Goal: Find specific page/section: Find specific page/section

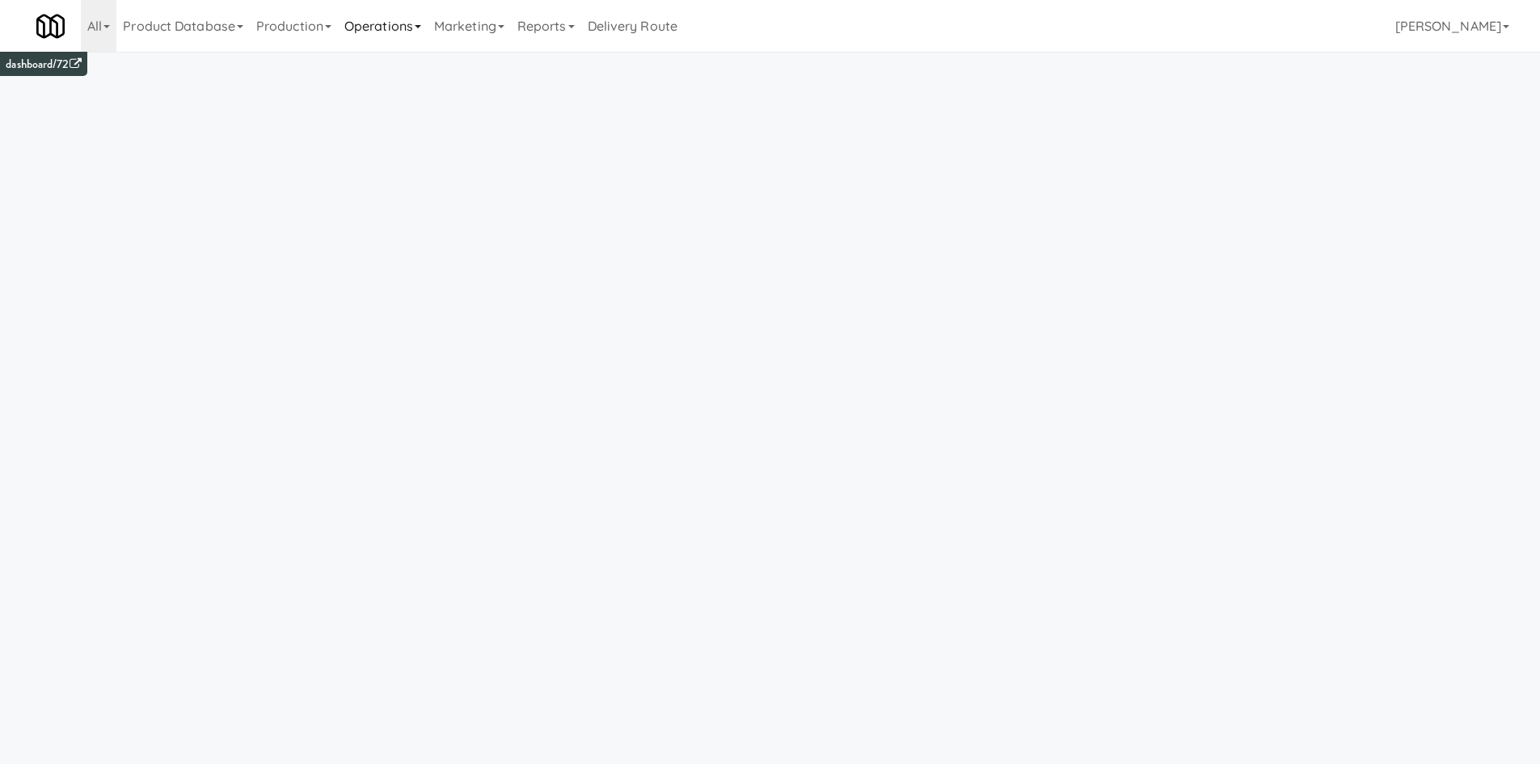
click at [385, 12] on link "Operations" at bounding box center [383, 26] width 90 height 52
click at [406, 235] on link "Cabinets" at bounding box center [402, 232] width 129 height 29
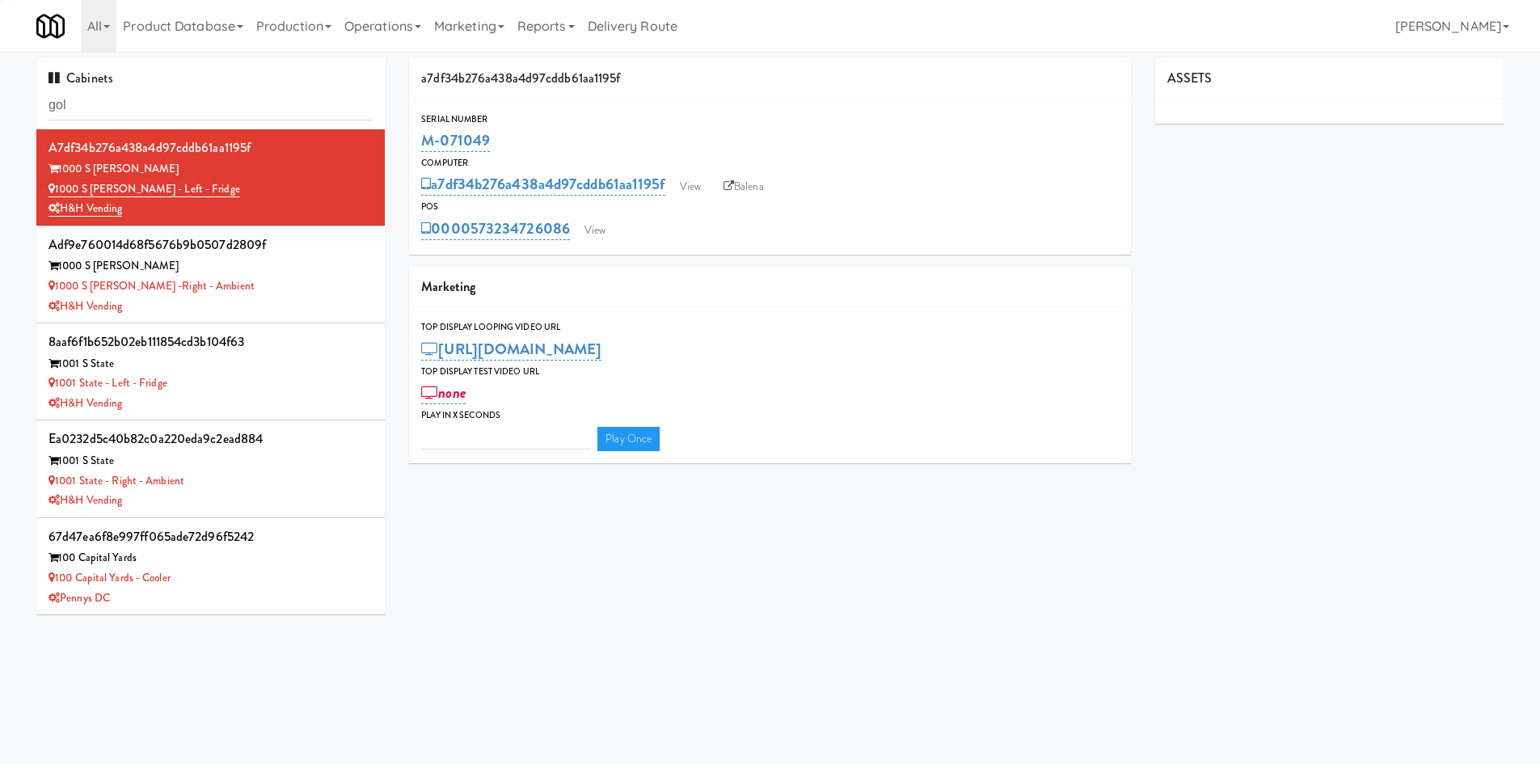
type input "gold"
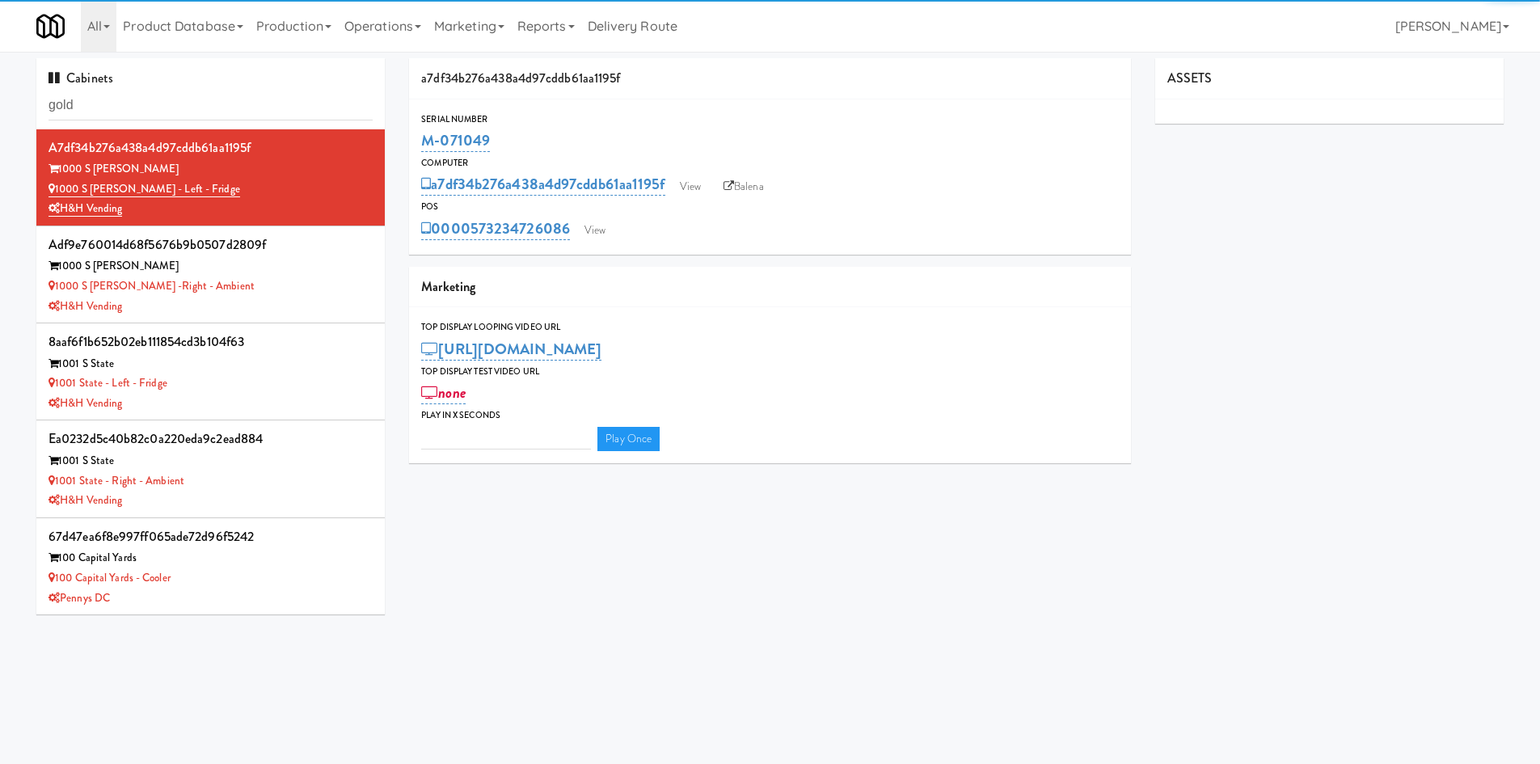
type input "3"
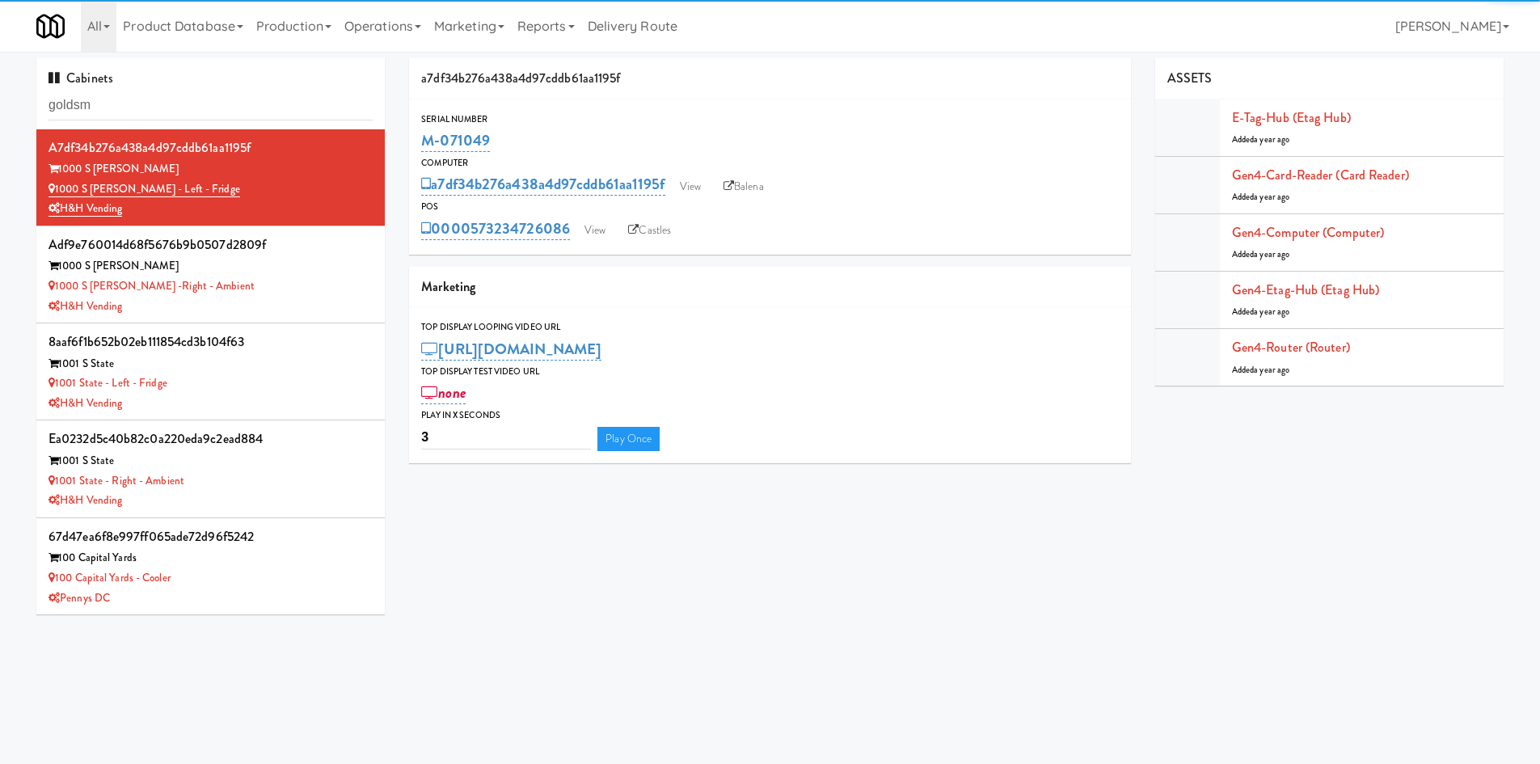
type input "goldsm"
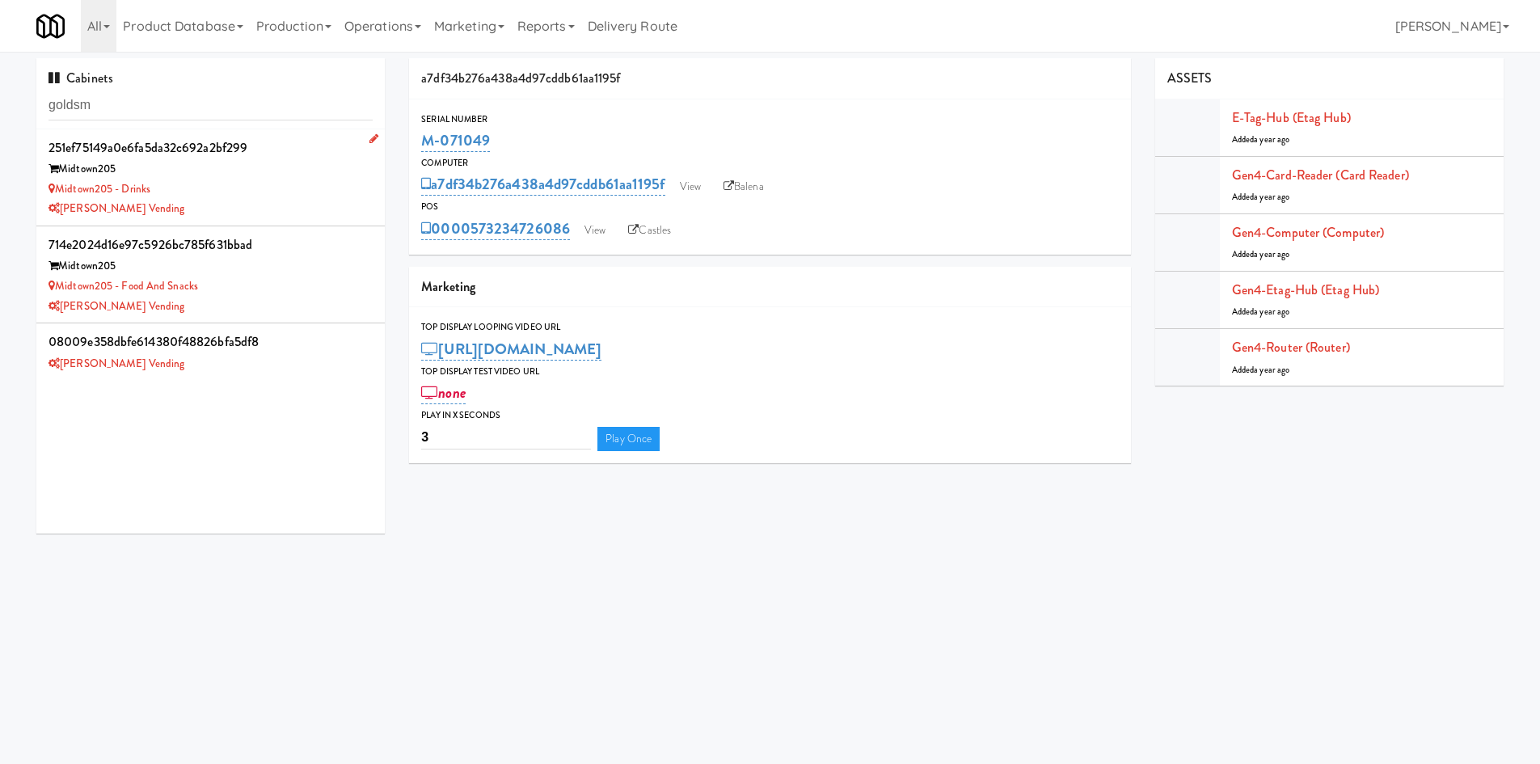
click at [269, 211] on div "[PERSON_NAME] Vending" at bounding box center [211, 209] width 324 height 20
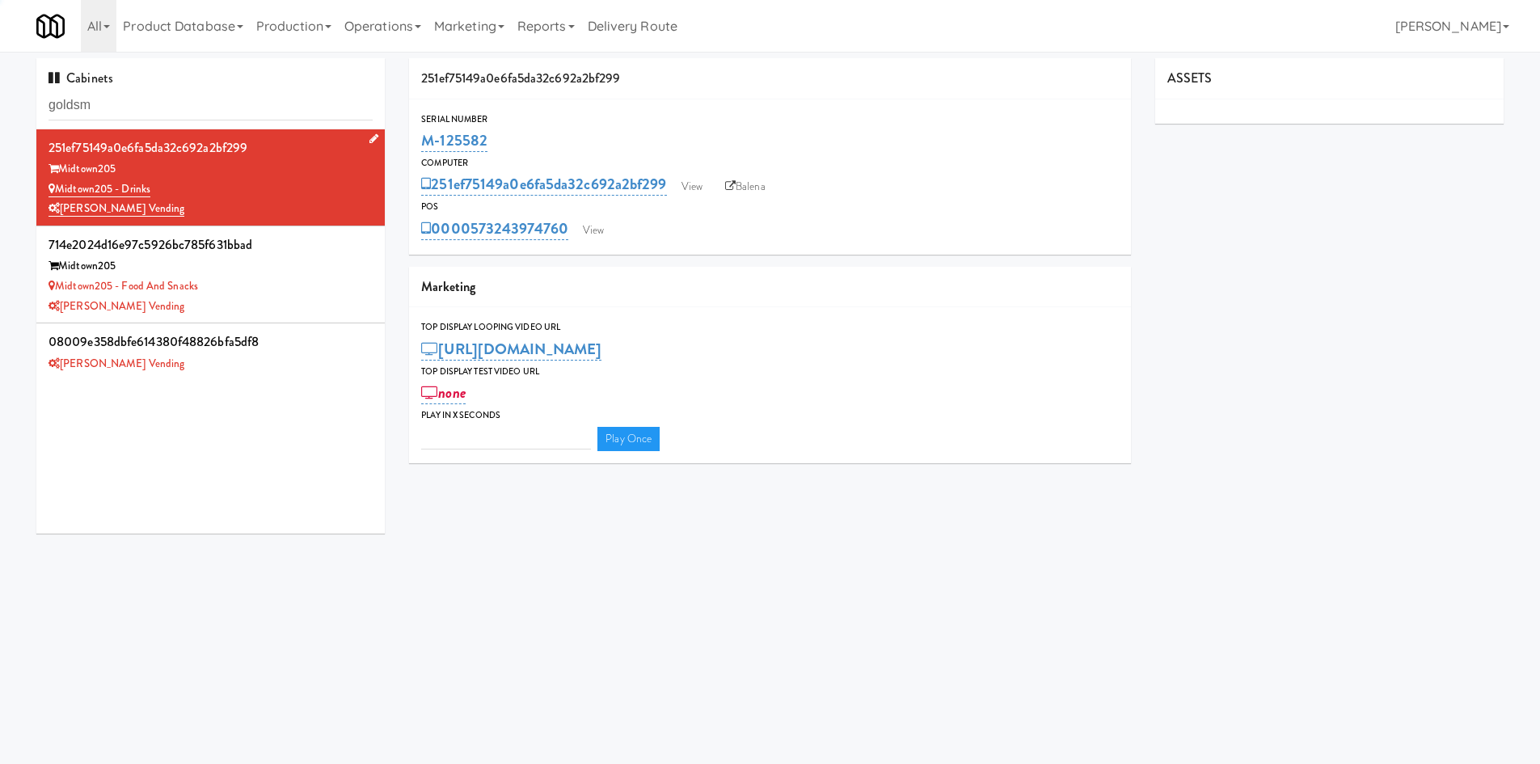
type input "3"
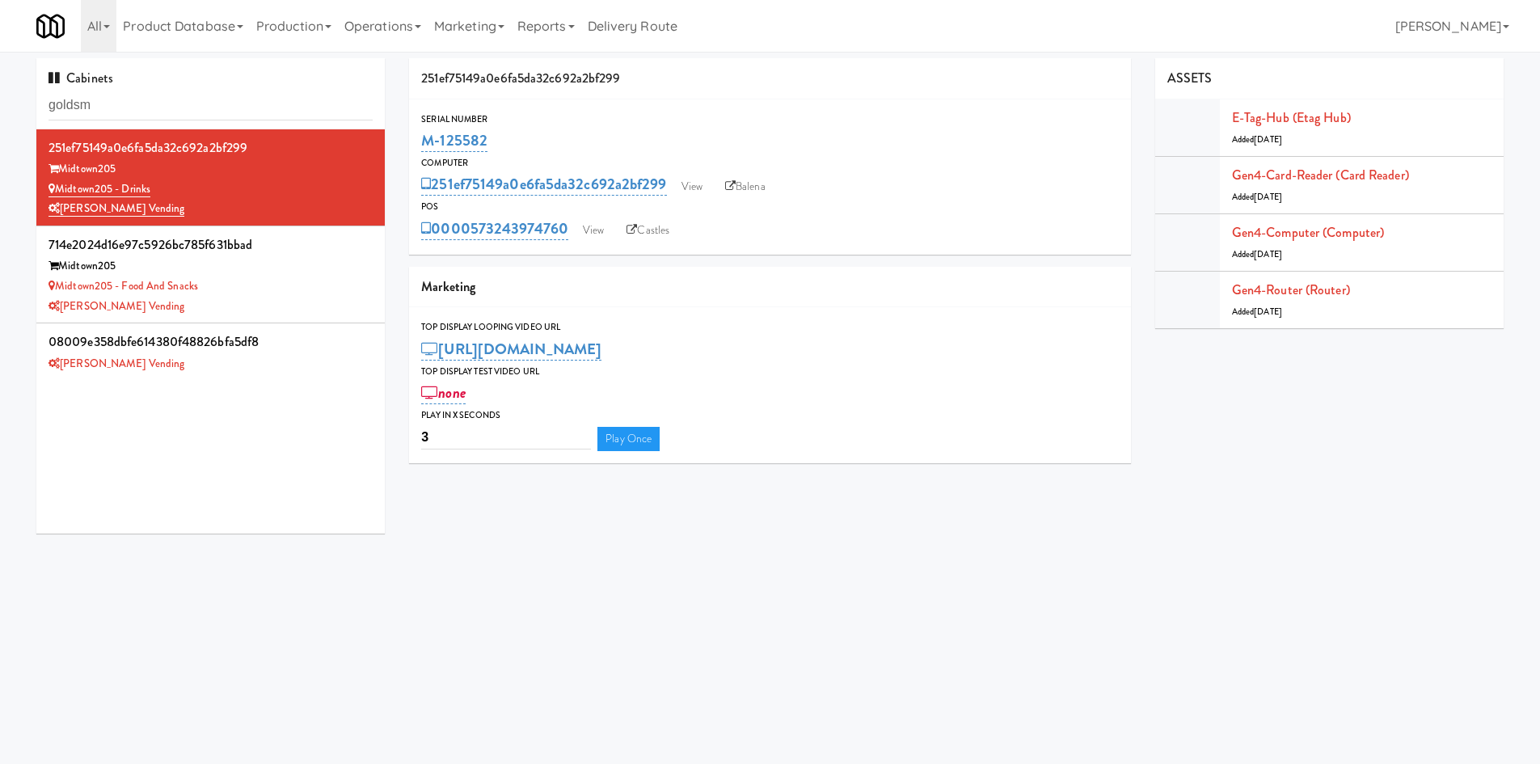
drag, startPoint x: 513, startPoint y: 135, endPoint x: 413, endPoint y: 134, distance: 99.5
click at [413, 134] on div "Serial Number M-125582" at bounding box center [770, 134] width 722 height 44
copy link "M-125582"
click at [213, 378] on li "08009e358dbfe614380f48826bfa5df8 [PERSON_NAME] Vending" at bounding box center [210, 351] width 348 height 57
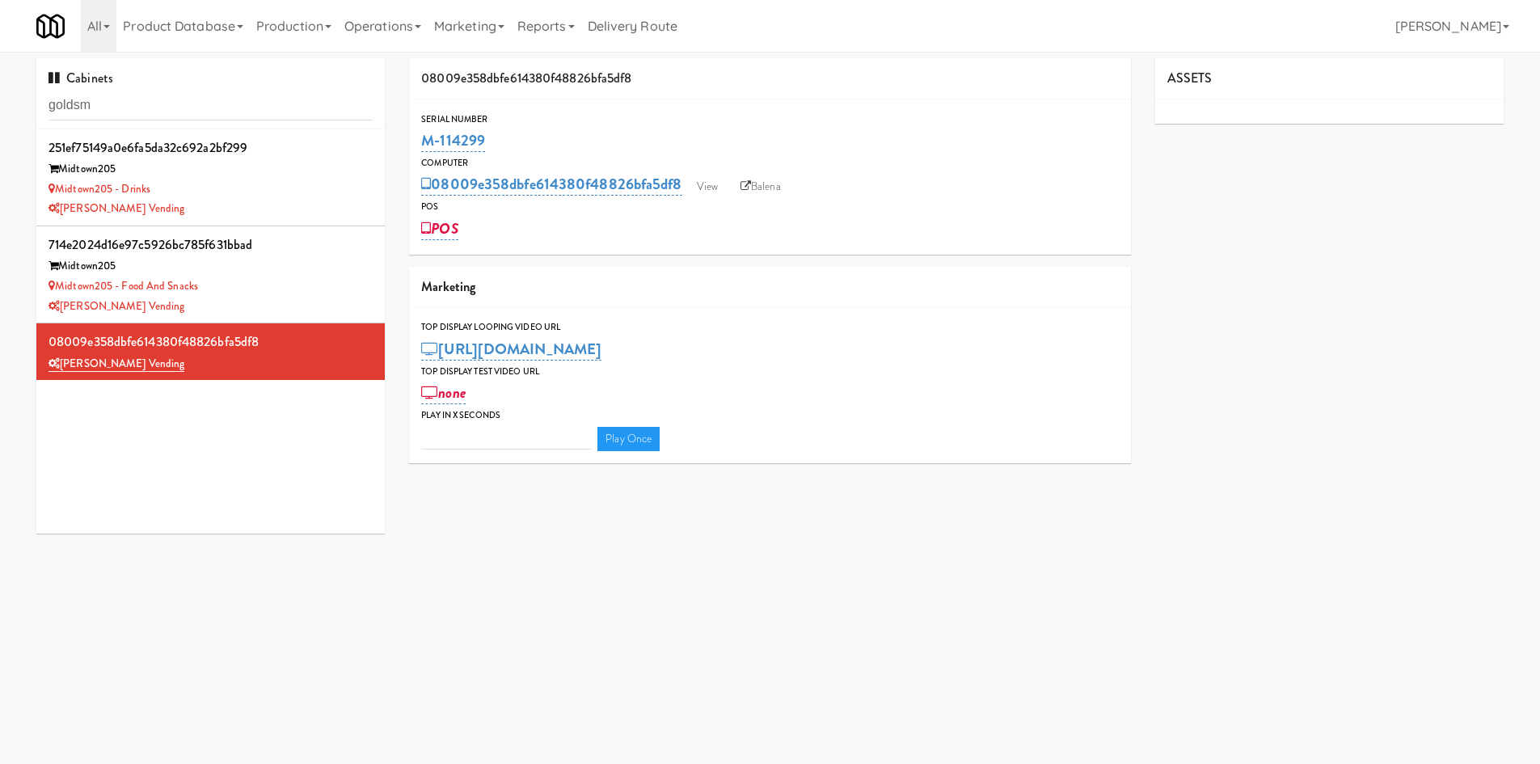
drag, startPoint x: 501, startPoint y: 141, endPoint x: 417, endPoint y: 146, distance: 84.2
click at [417, 146] on div "Serial Number M-114299" at bounding box center [770, 134] width 722 height 44
copy link "M-114299"
